Goal: Task Accomplishment & Management: Manage account settings

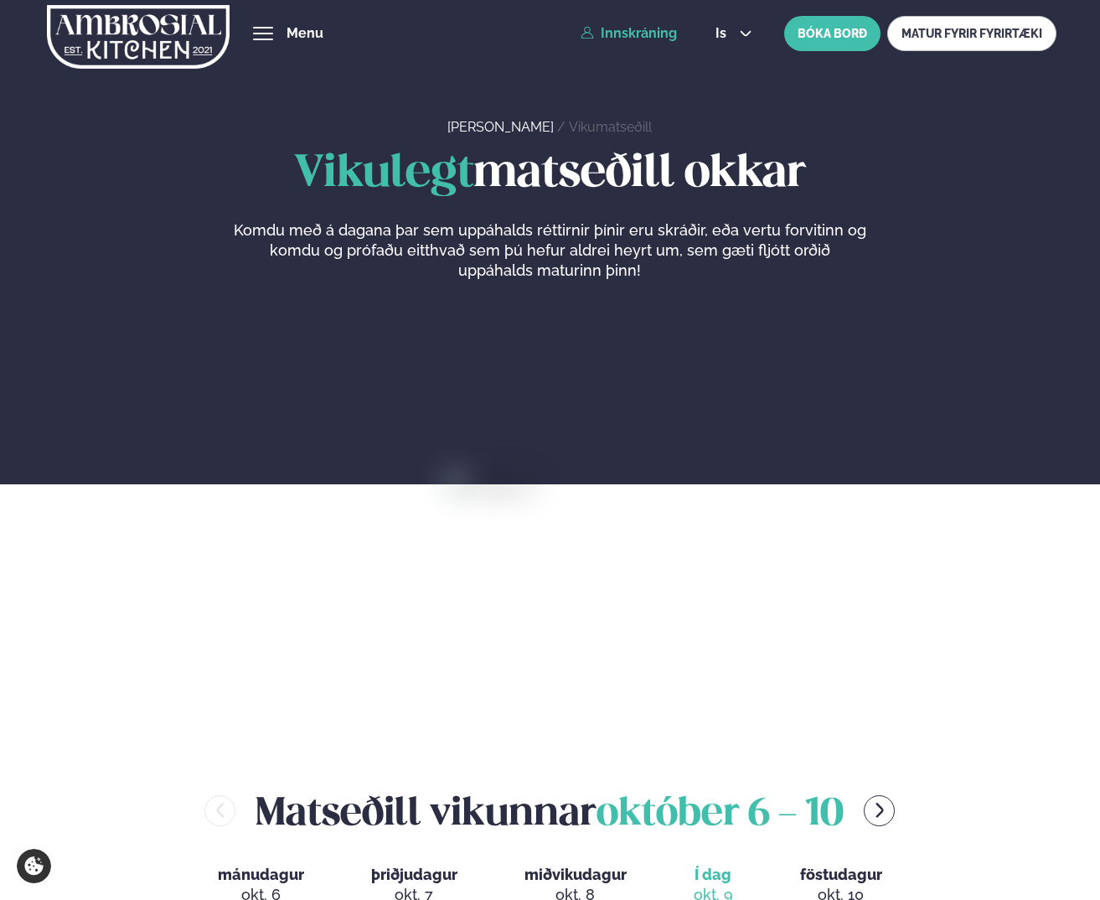
click at [651, 39] on link "Innskráning" at bounding box center [628, 33] width 96 height 15
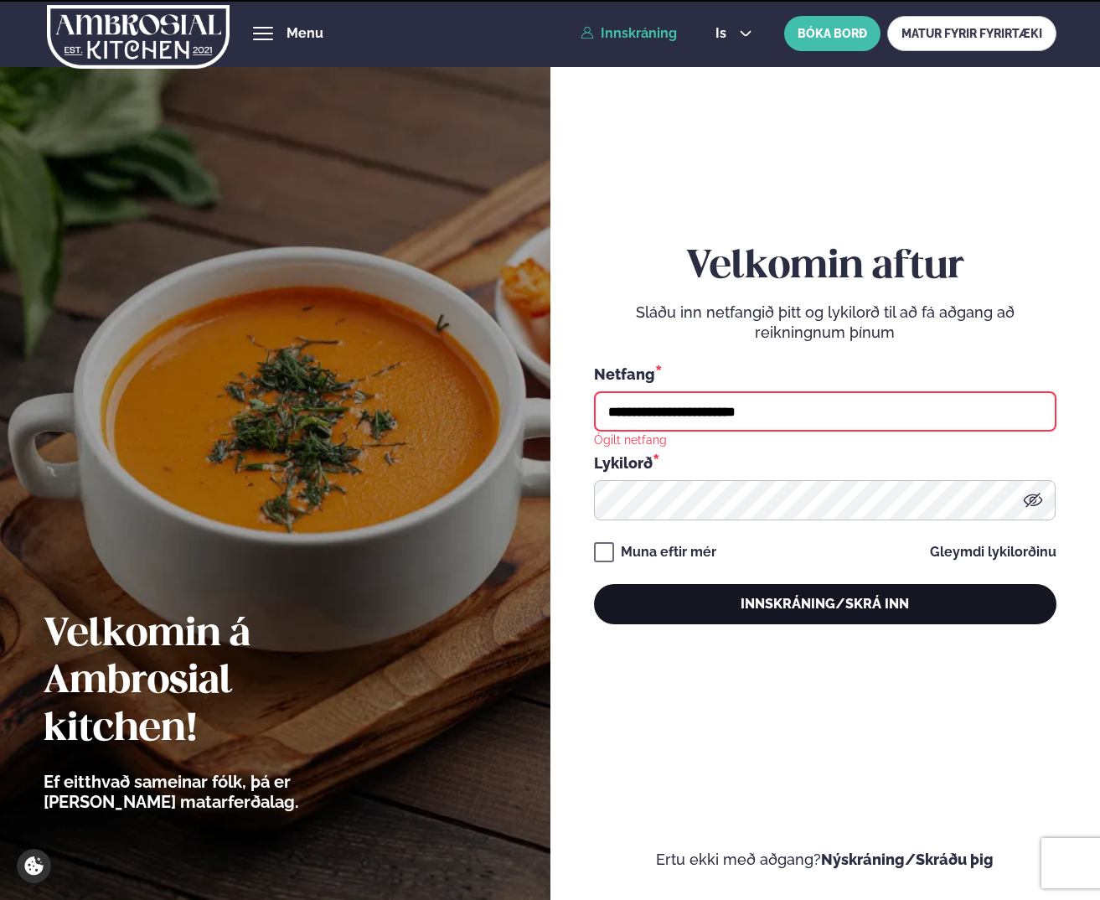
click at [765, 616] on button "Innskráning/Skrá inn" at bounding box center [825, 604] width 462 height 40
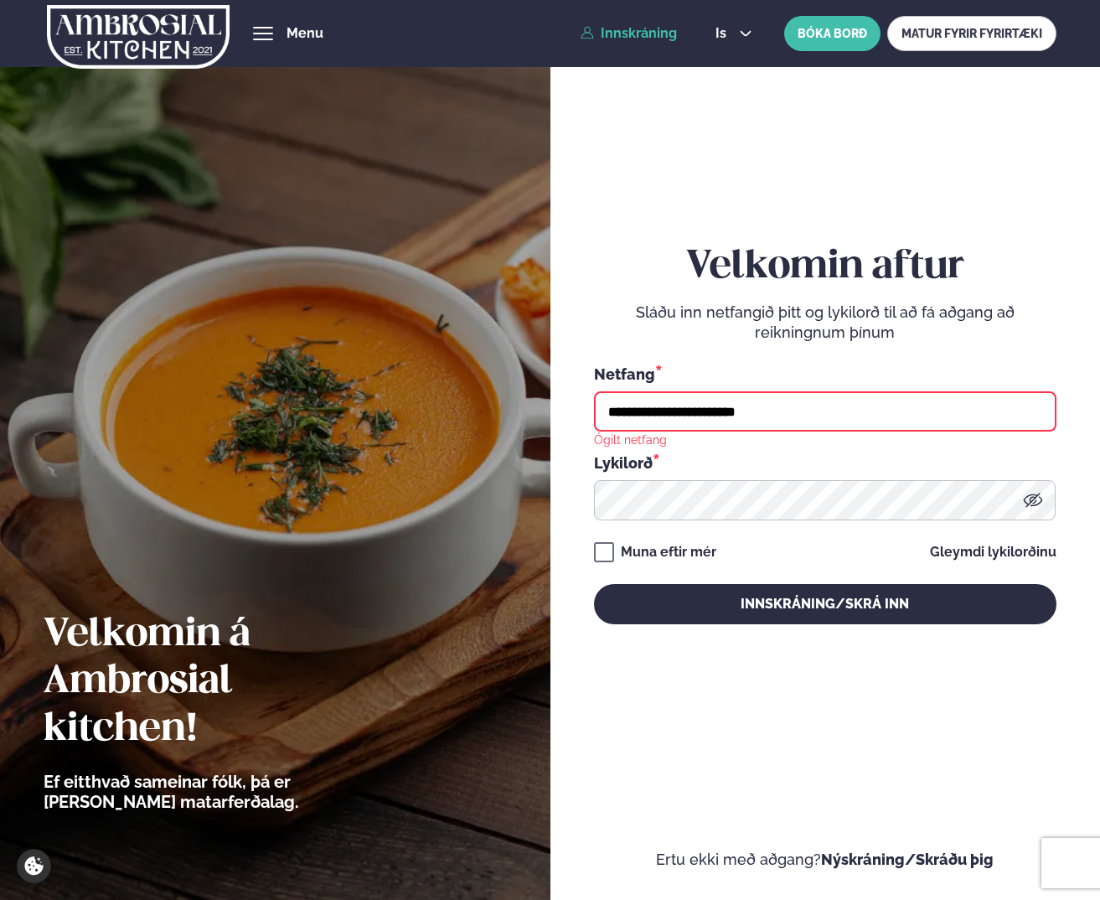
drag, startPoint x: 781, startPoint y: 412, endPoint x: 25, endPoint y: 369, distance: 757.5
click at [152, 378] on div "**********" at bounding box center [550, 450] width 1100 height 900
type input "**********"
click at [594, 584] on button "Innskráning/Skrá inn" at bounding box center [825, 604] width 462 height 40
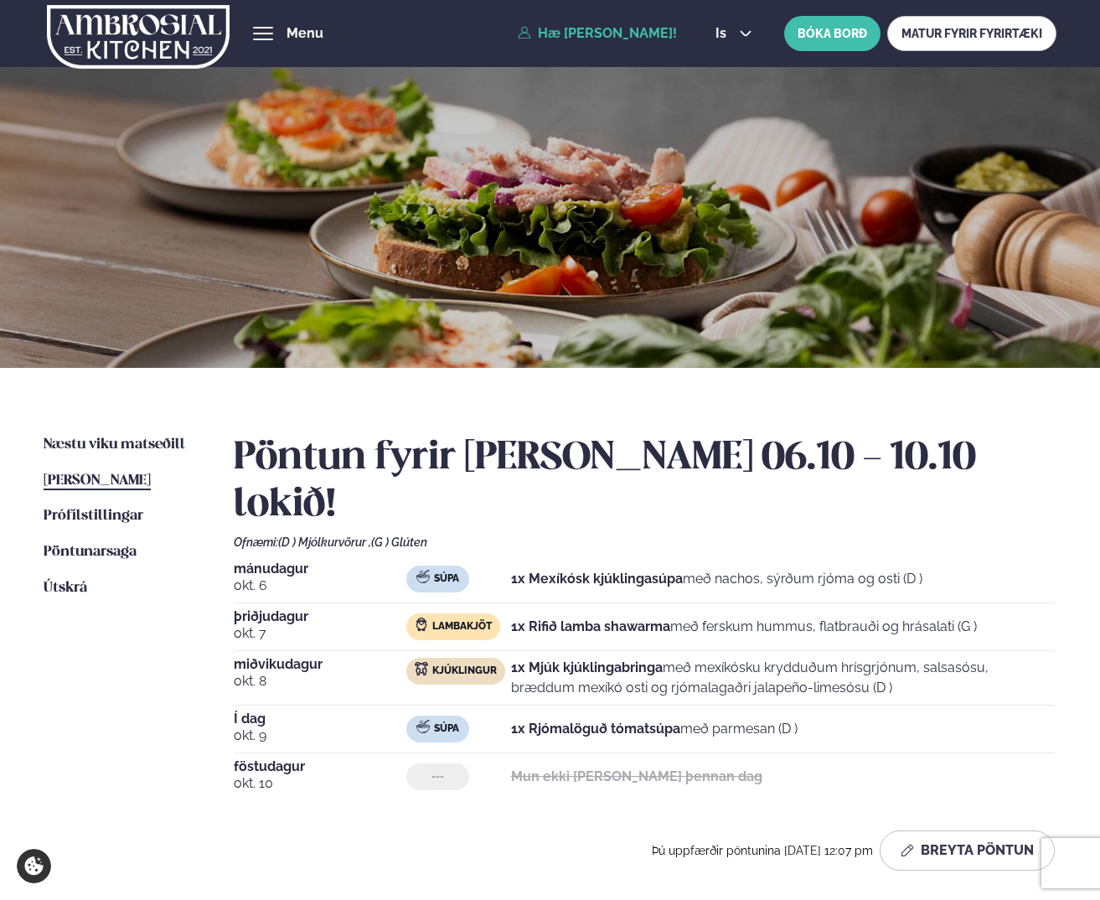
click at [417, 719] on img at bounding box center [422, 725] width 13 height 13
drag, startPoint x: 317, startPoint y: 683, endPoint x: 237, endPoint y: 678, distance: 79.7
click at [316, 725] on span "okt. 9" at bounding box center [320, 735] width 172 height 20
click at [237, 725] on span "okt. 9" at bounding box center [320, 735] width 172 height 20
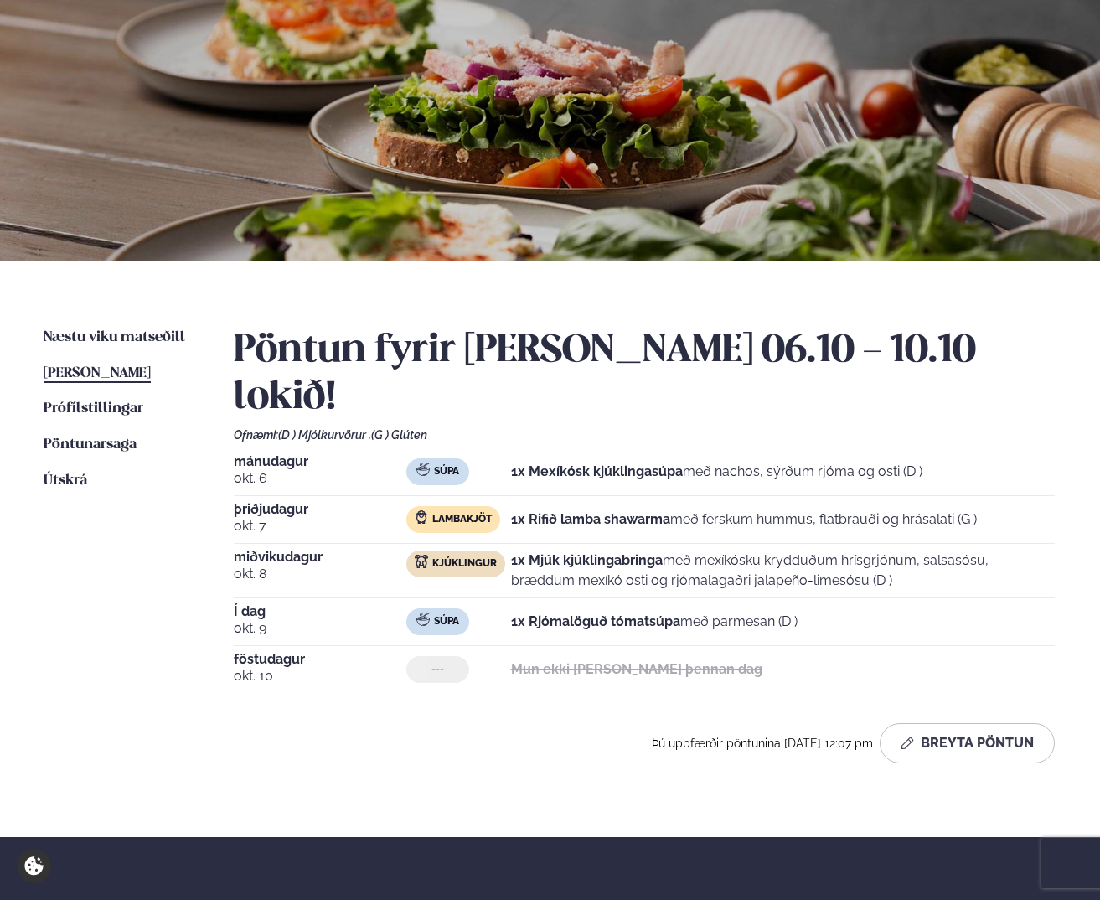
scroll to position [325, 0]
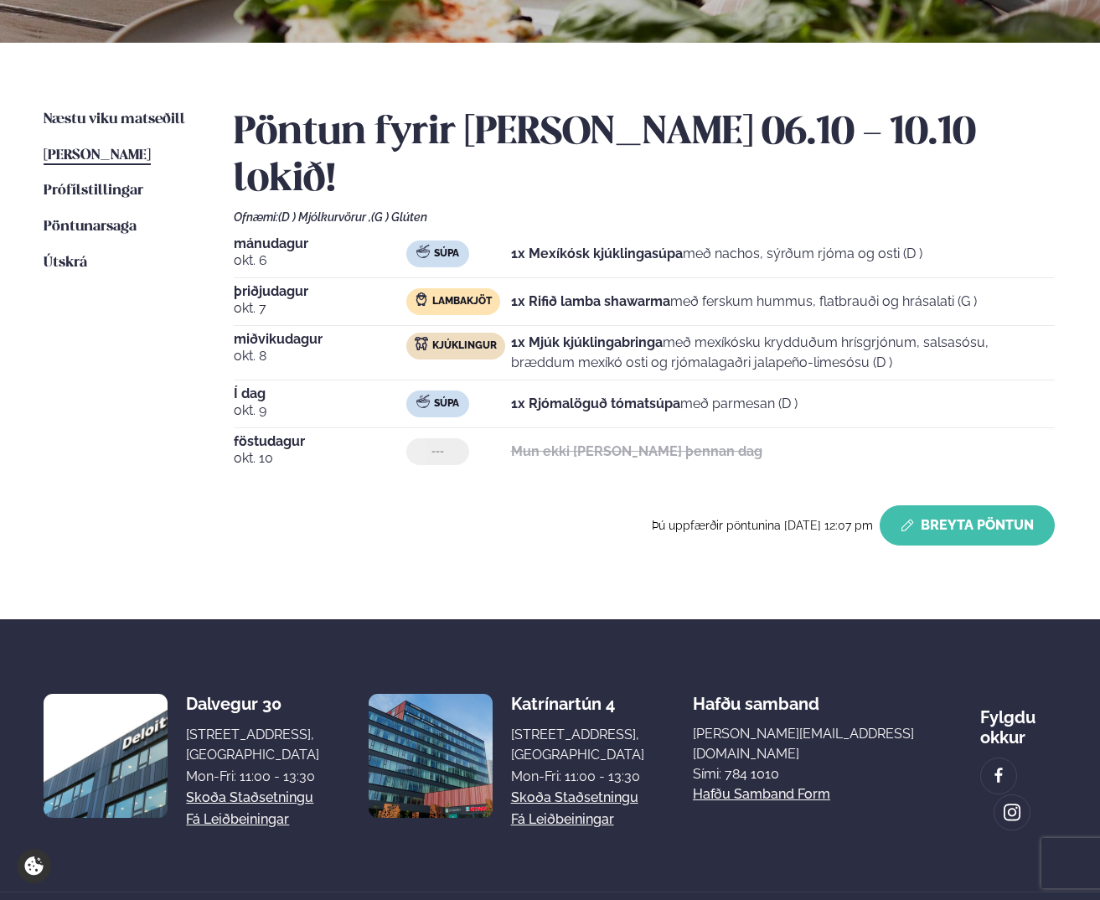
click at [938, 505] on button "Breyta Pöntun" at bounding box center [966, 525] width 175 height 40
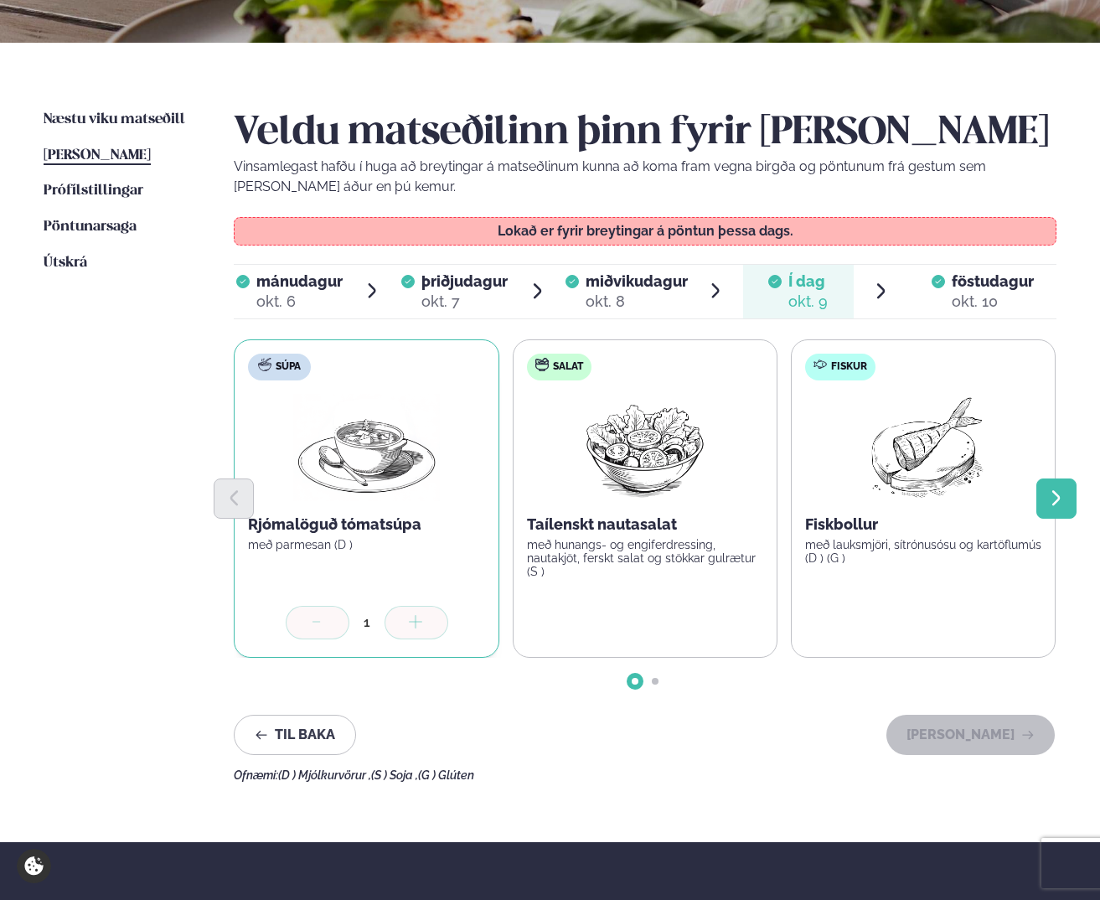
click at [1044, 500] on button "Next slide" at bounding box center [1056, 498] width 40 height 40
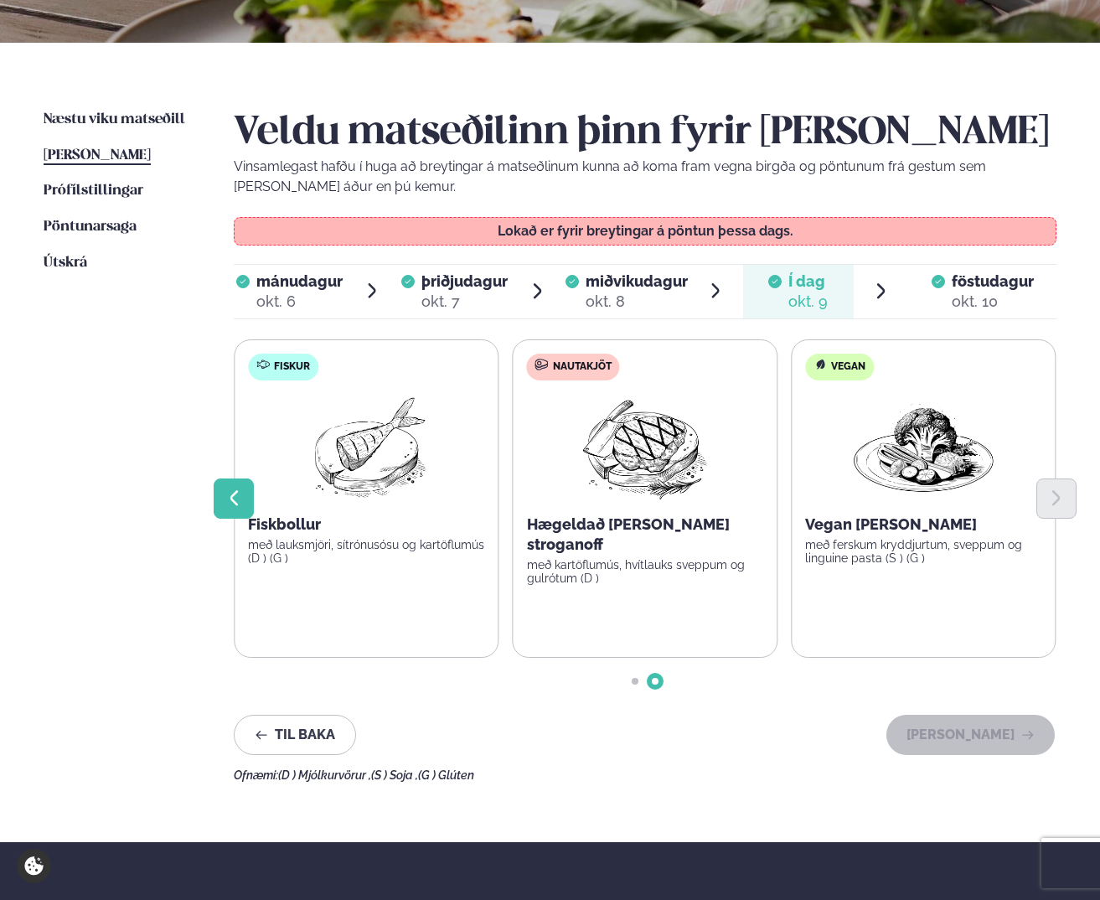
click at [227, 490] on icon "Previous slide" at bounding box center [233, 497] width 18 height 18
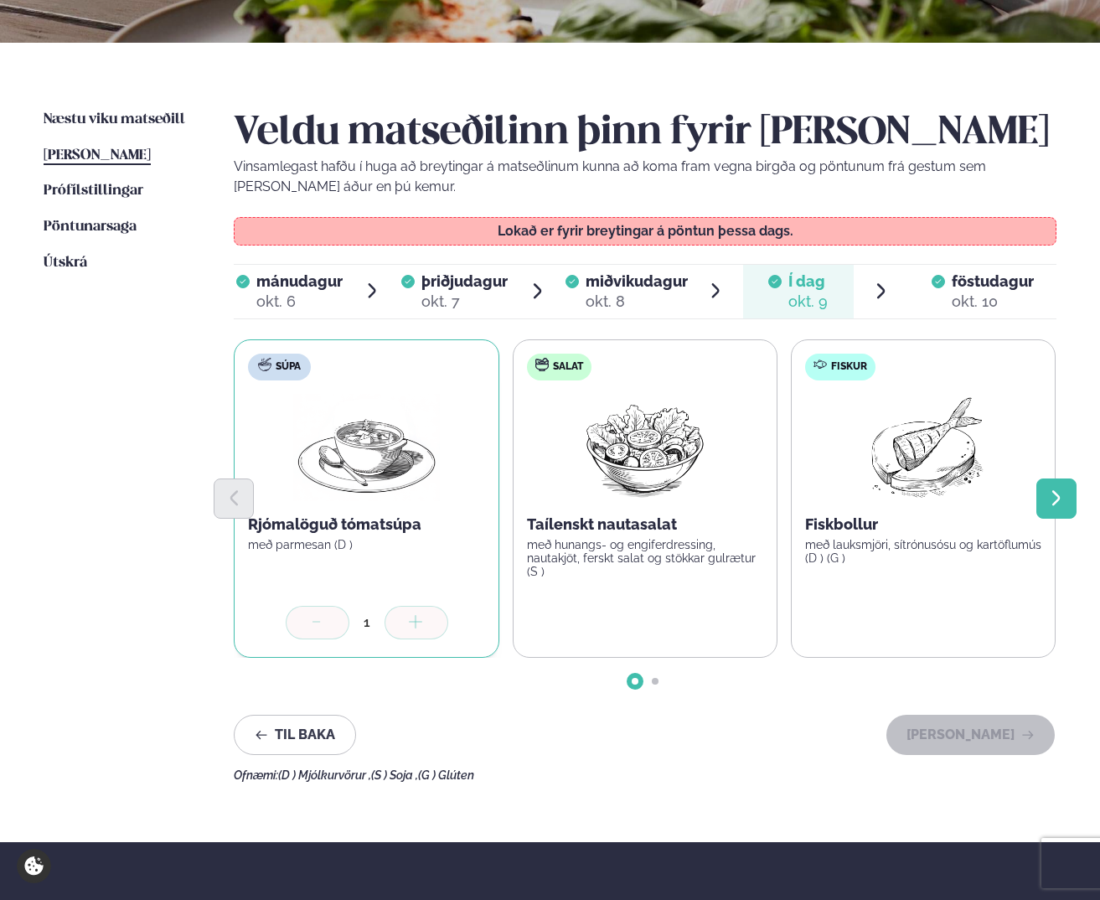
click at [1050, 493] on icon "Next slide" at bounding box center [1055, 497] width 18 height 18
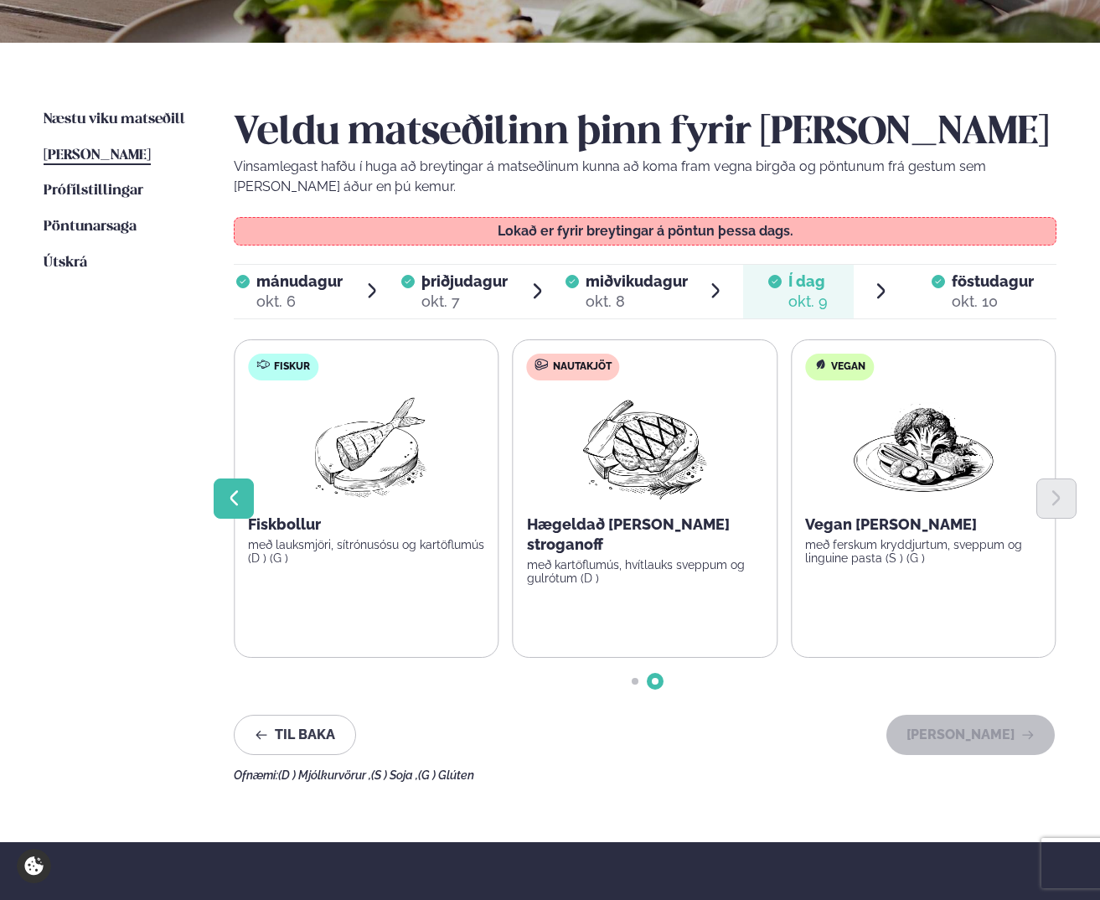
click at [242, 504] on icon "Previous slide" at bounding box center [233, 497] width 18 height 18
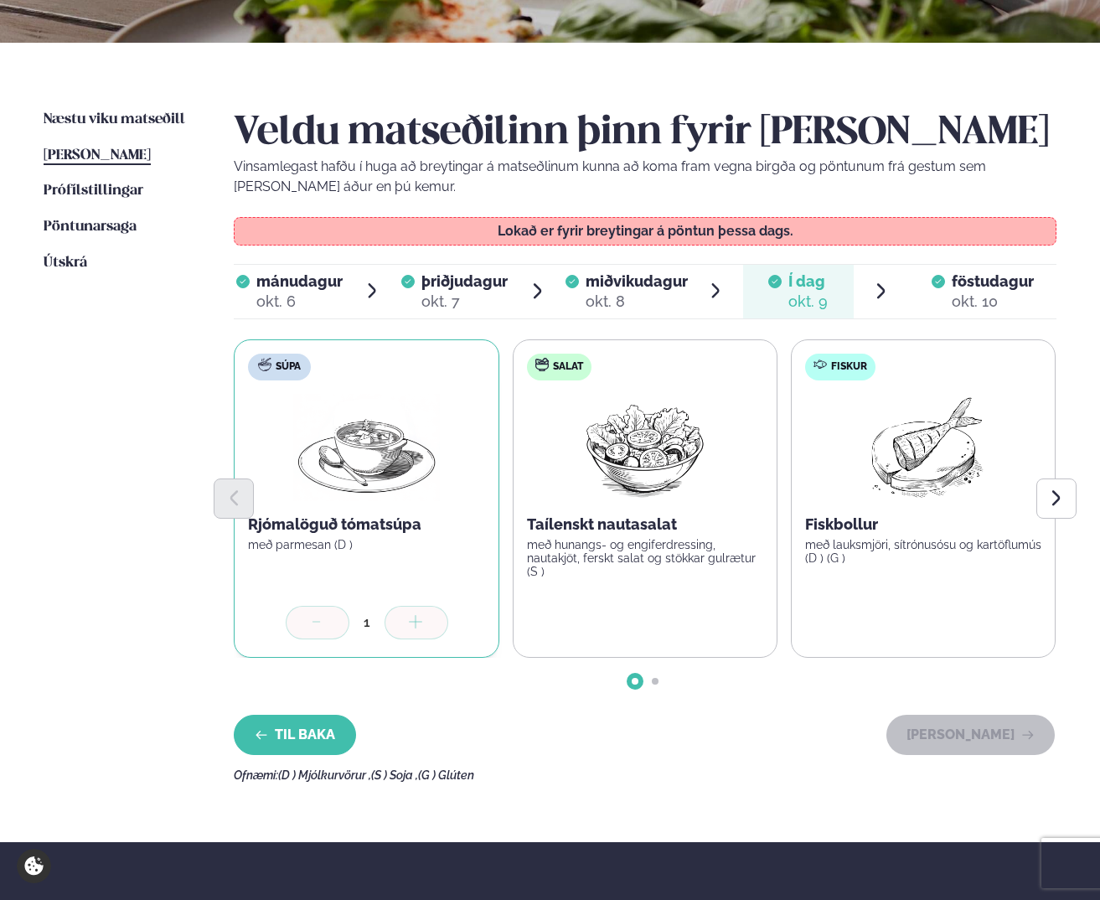
click at [312, 735] on button "Til baka" at bounding box center [295, 734] width 122 height 40
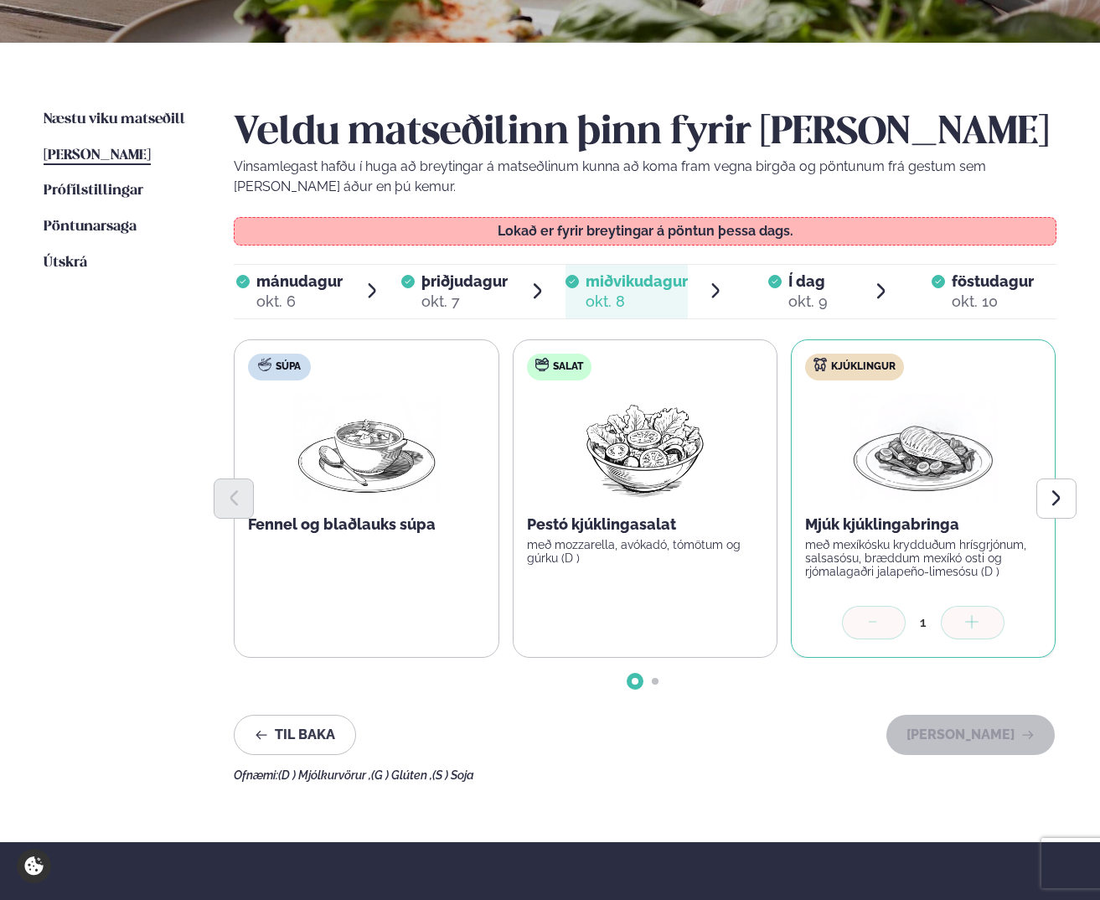
click at [977, 300] on div "okt. 10" at bounding box center [993, 301] width 82 height 20
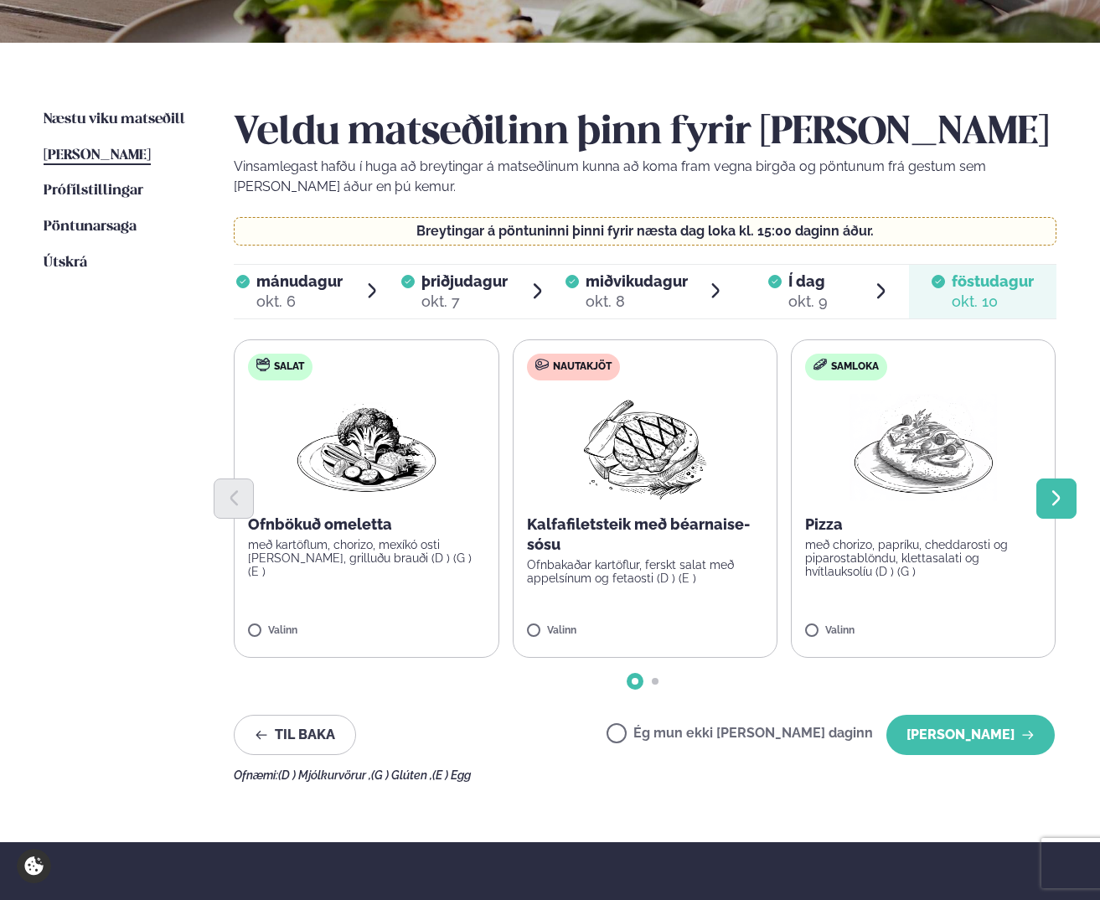
click at [1070, 493] on button "Next slide" at bounding box center [1056, 498] width 40 height 40
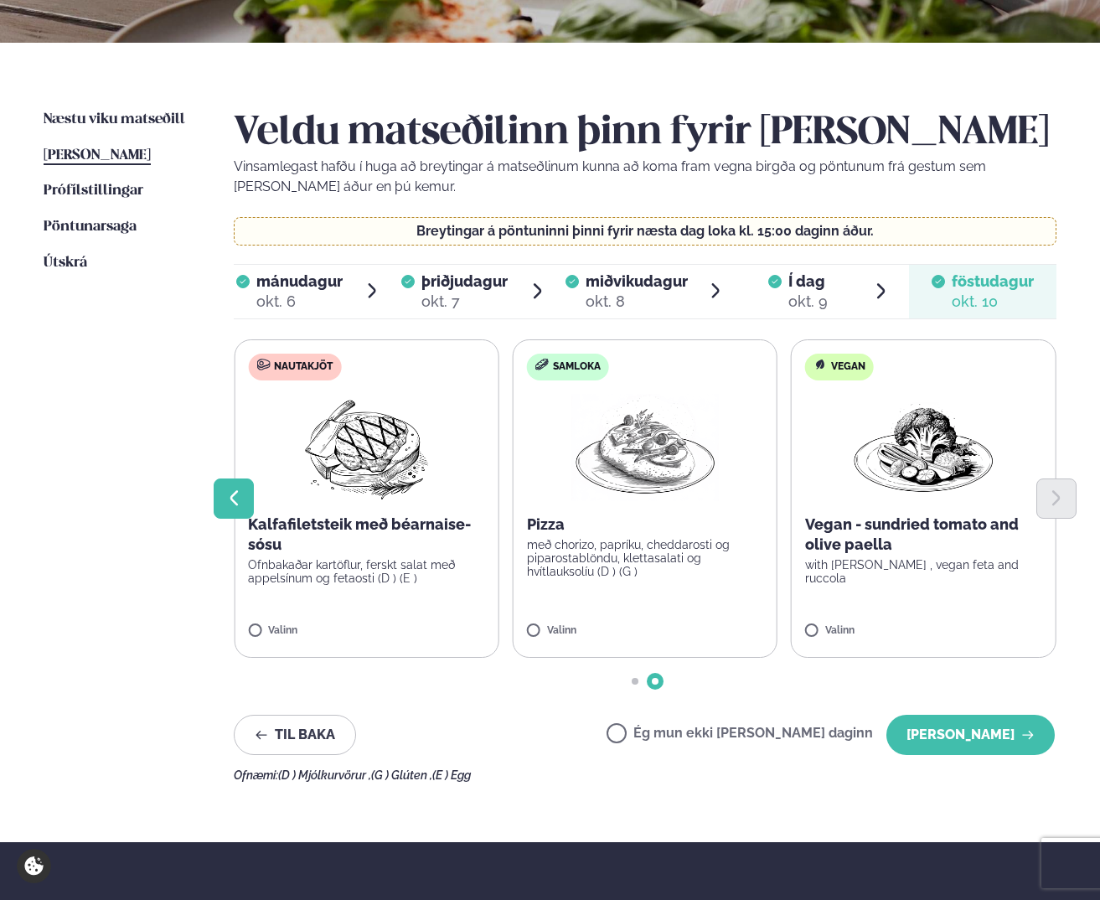
click at [216, 494] on button "Previous slide" at bounding box center [234, 498] width 40 height 40
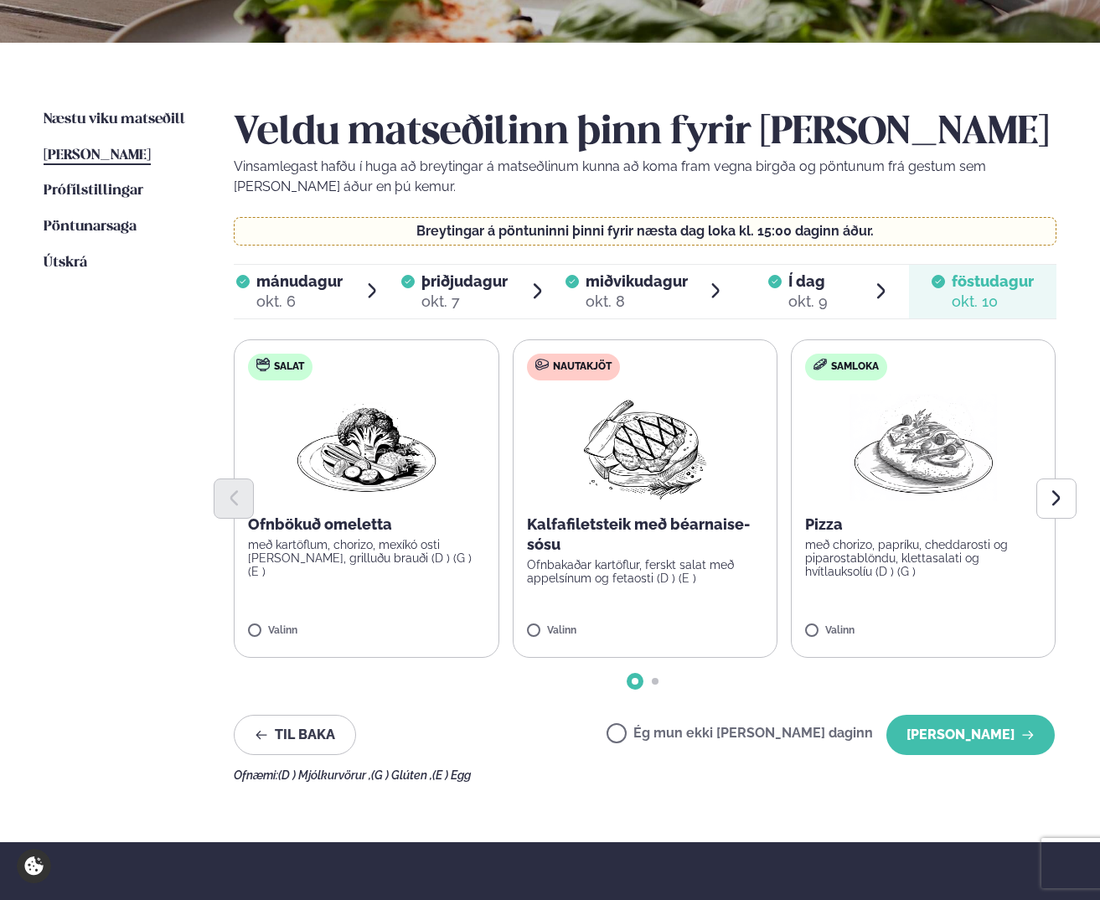
click at [75, 482] on ul "Næstu [PERSON_NAME] matseðill Næsta vika [PERSON_NAME] matseðill [PERSON_NAME] …" at bounding box center [122, 446] width 157 height 672
click at [286, 720] on button "Til baka" at bounding box center [295, 734] width 122 height 40
